Goal: Task Accomplishment & Management: Complete application form

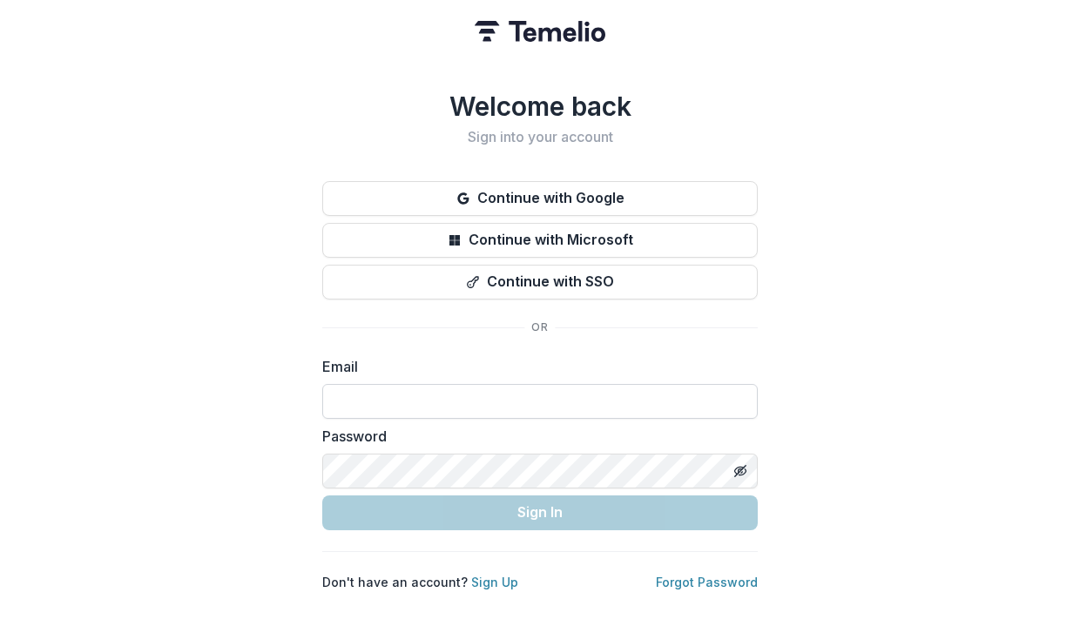
click at [502, 399] on input at bounding box center [539, 401] width 435 height 35
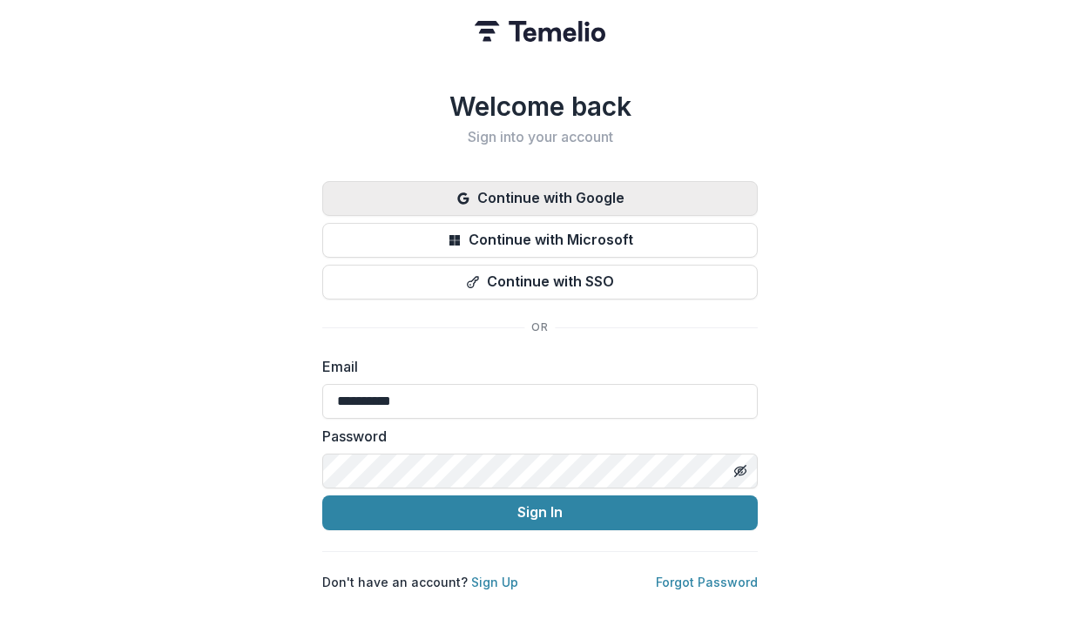
type input "**********"
click at [654, 197] on button "Continue with Google" at bounding box center [539, 198] width 435 height 35
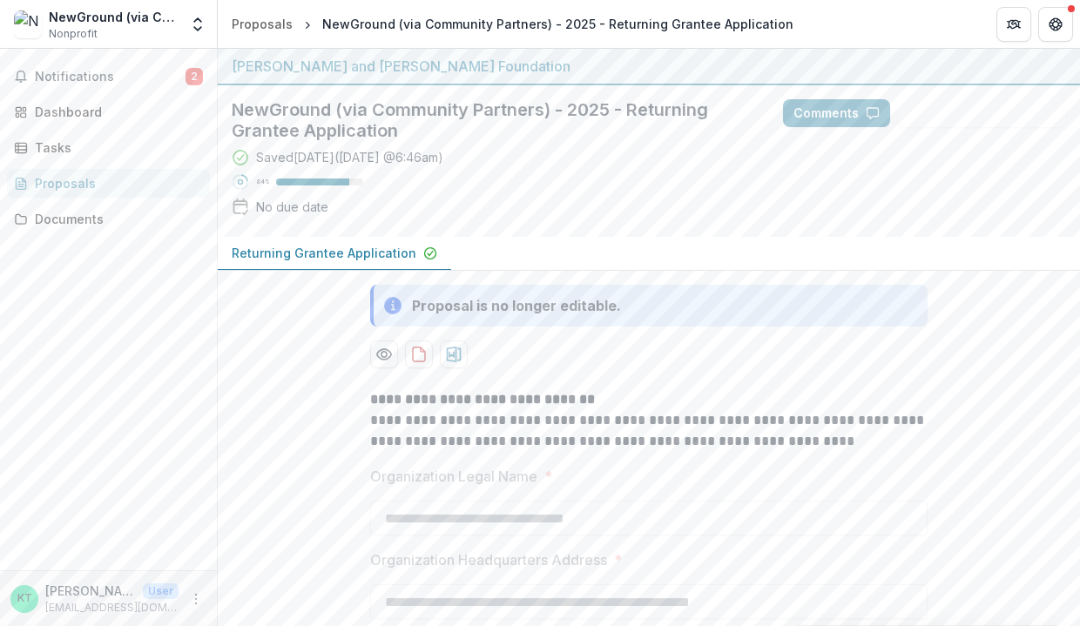
click at [334, 248] on p "Returning Grantee Application" at bounding box center [324, 253] width 185 height 18
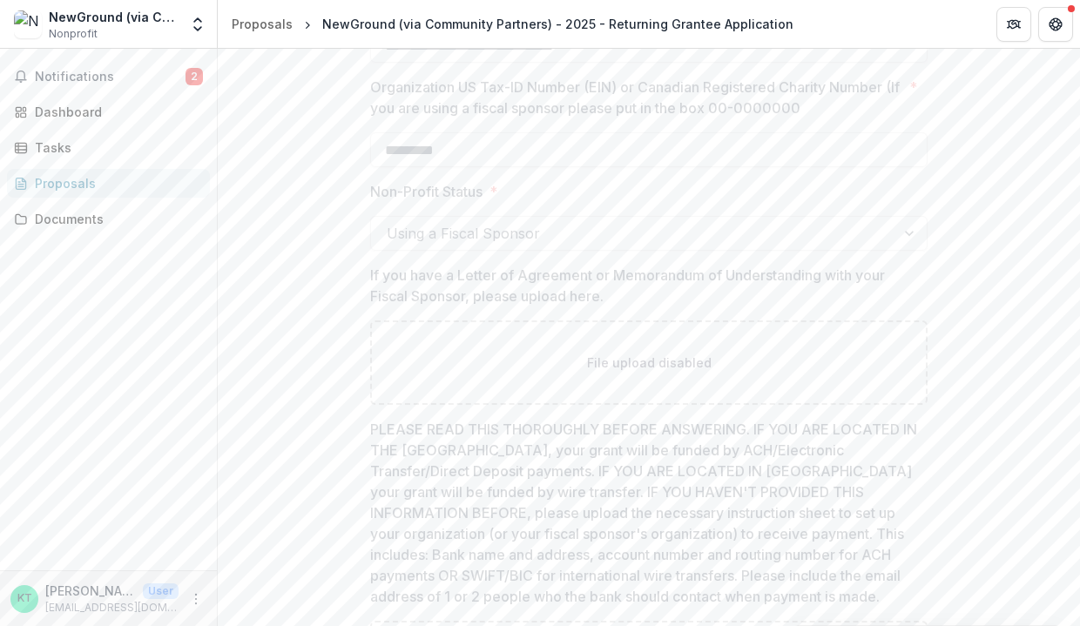
scroll to position [1564, 0]
click at [90, 86] on button "Notifications 2" at bounding box center [108, 77] width 203 height 28
click at [113, 117] on div "Dashboard" at bounding box center [115, 112] width 161 height 18
